Goal: Task Accomplishment & Management: Use online tool/utility

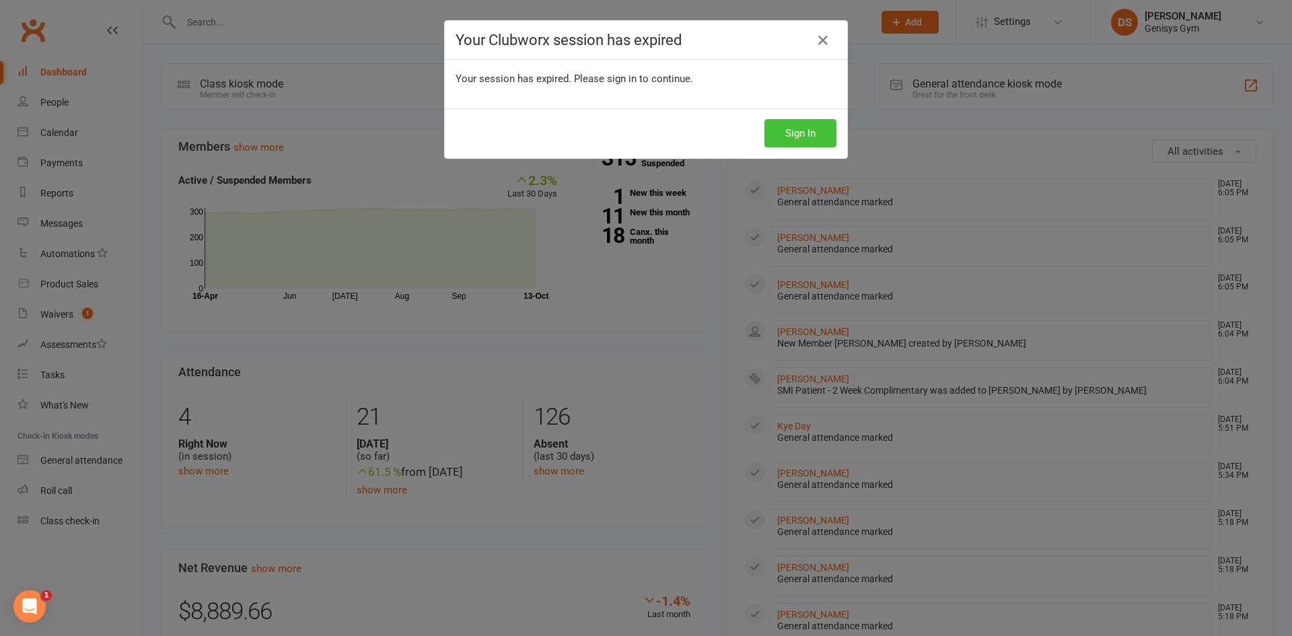
click at [778, 137] on button "Sign In" at bounding box center [801, 133] width 72 height 28
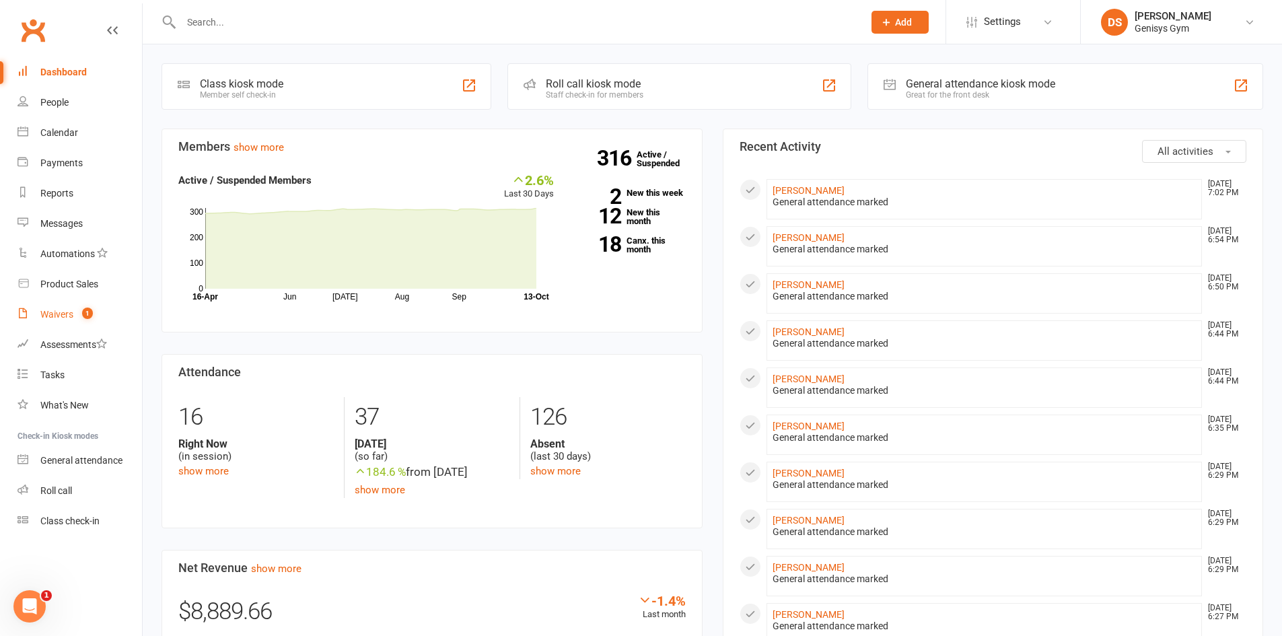
click at [70, 315] on div "Waivers" at bounding box center [56, 314] width 33 height 11
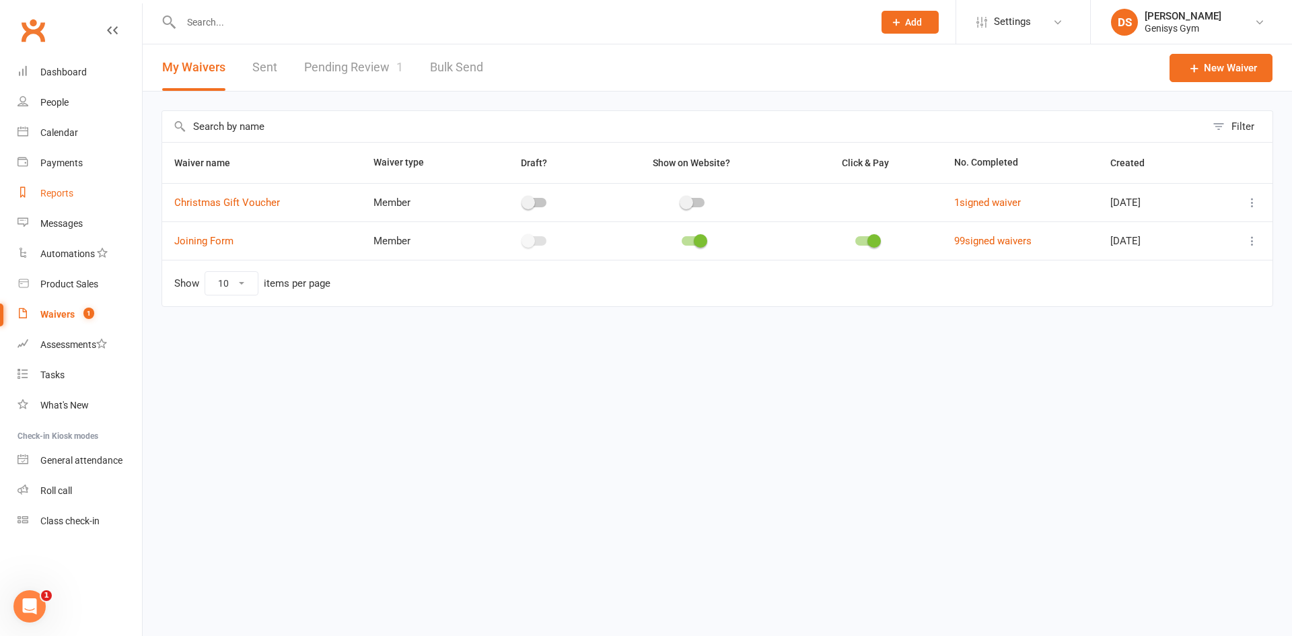
click at [61, 197] on div "Reports" at bounding box center [56, 193] width 33 height 11
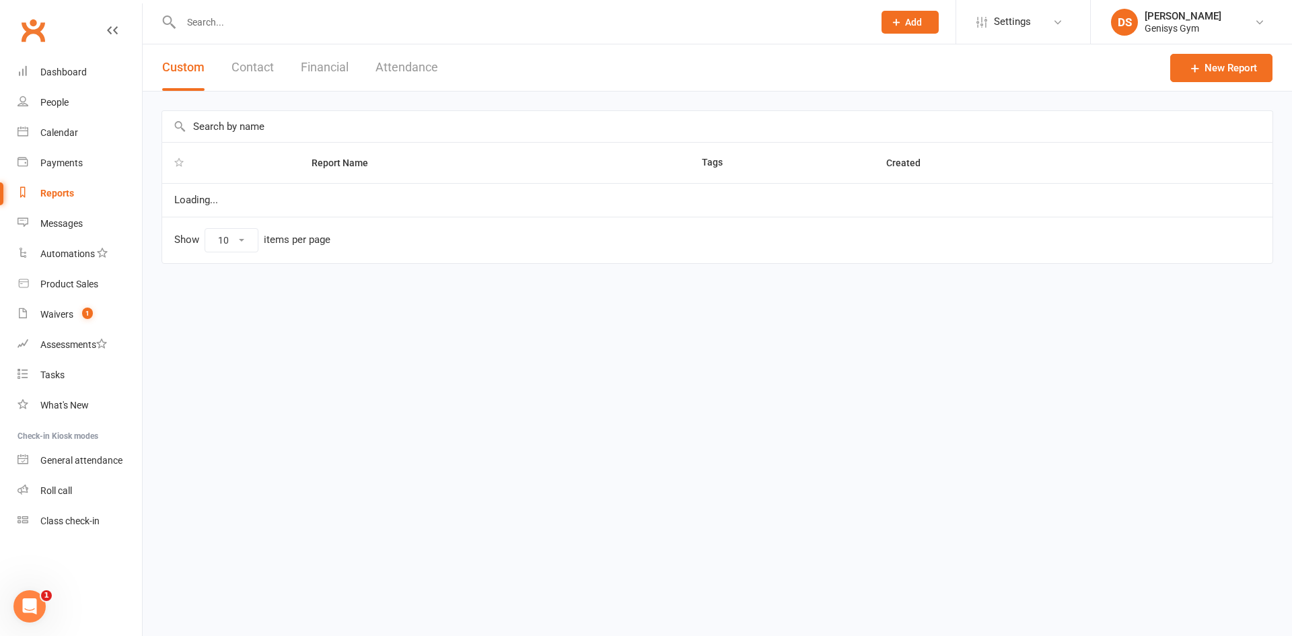
click at [324, 76] on button "Financial" at bounding box center [325, 67] width 48 height 46
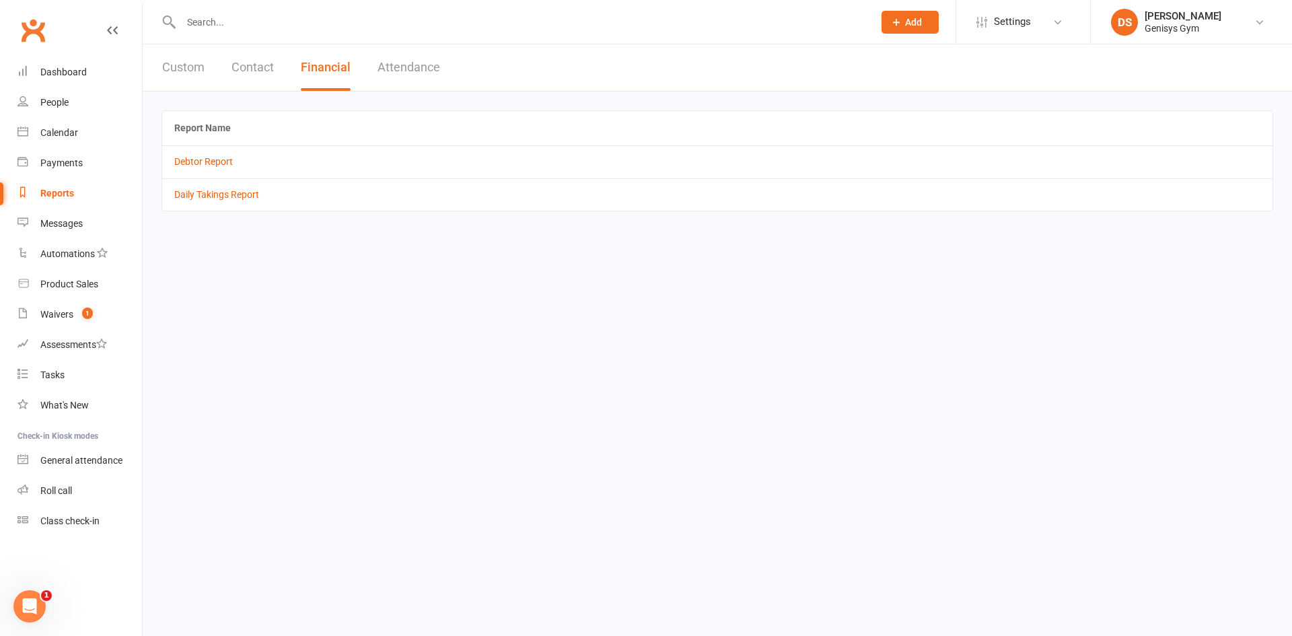
click at [201, 203] on td "Daily Takings Report" at bounding box center [717, 194] width 1111 height 32
click at [203, 196] on link "Daily Takings Report" at bounding box center [216, 194] width 85 height 11
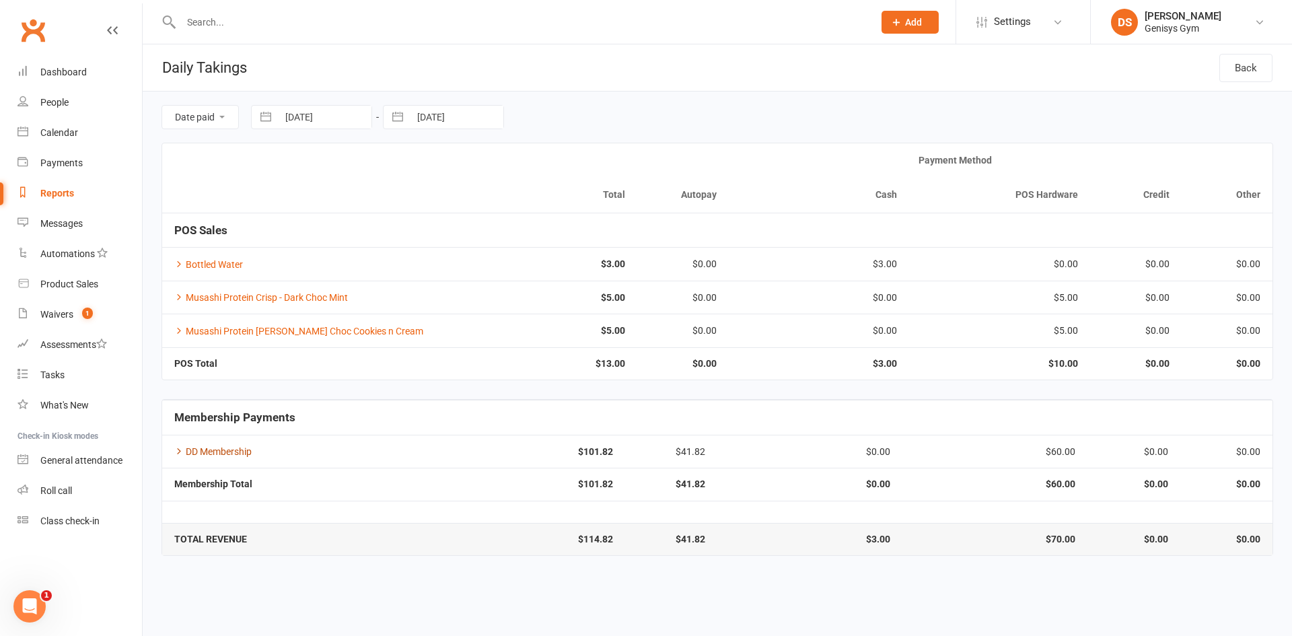
click at [176, 450] on icon at bounding box center [178, 450] width 9 height 9
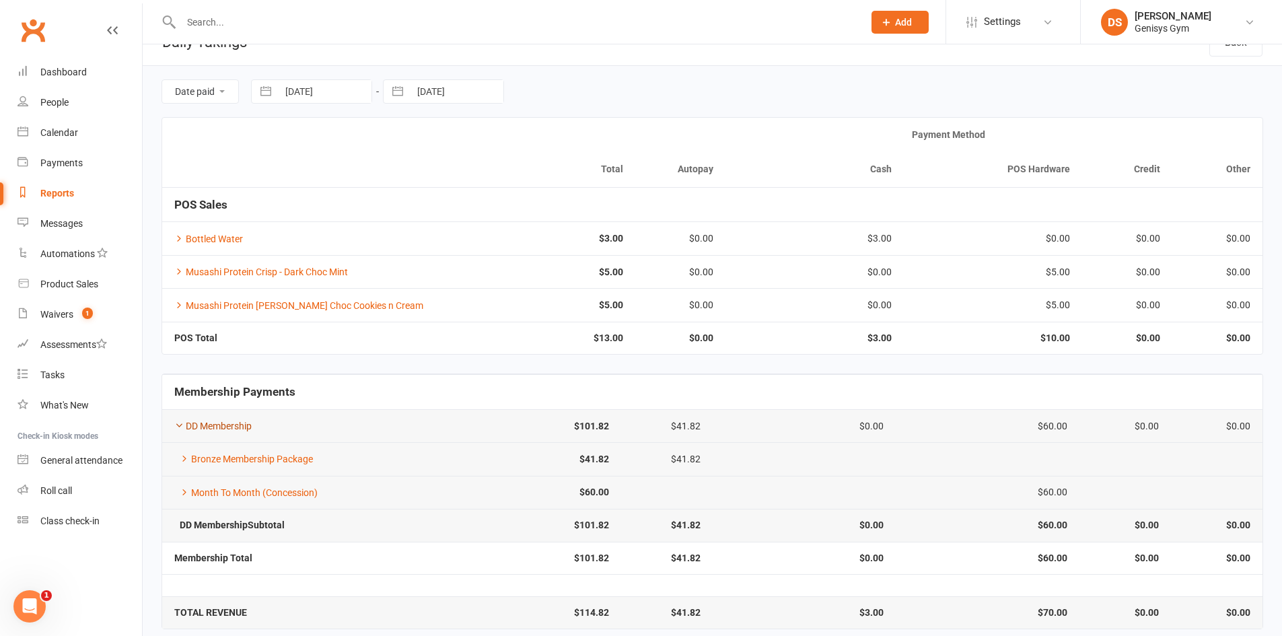
scroll to position [38, 0]
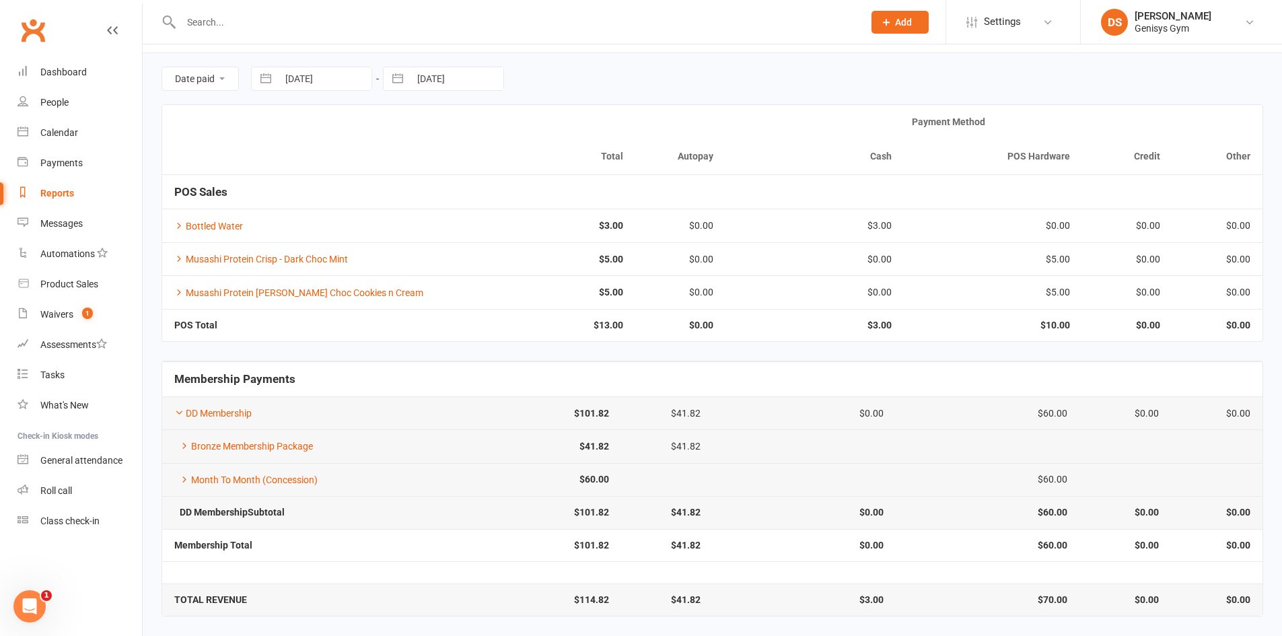
click at [1072, 295] on td "$5.00" at bounding box center [993, 291] width 179 height 33
